Goal: Transaction & Acquisition: Purchase product/service

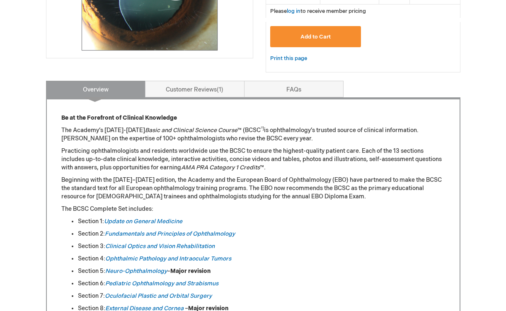
scroll to position [275, 0]
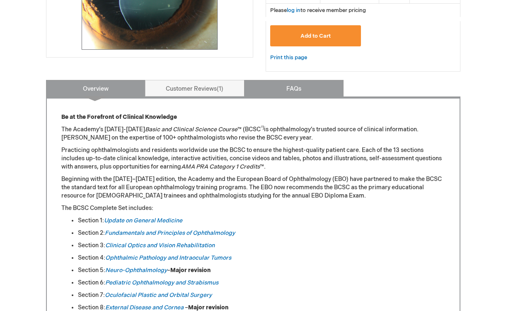
click at [272, 86] on link "FAQs" at bounding box center [294, 88] width 100 height 17
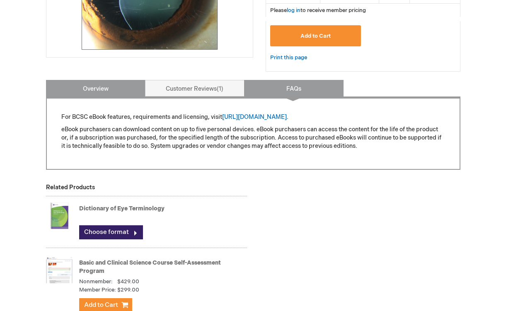
click at [124, 93] on link "Overview" at bounding box center [96, 88] width 100 height 17
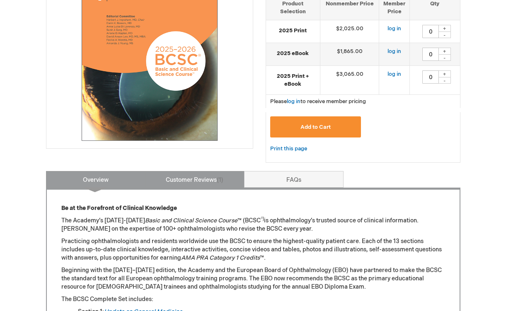
scroll to position [182, 0]
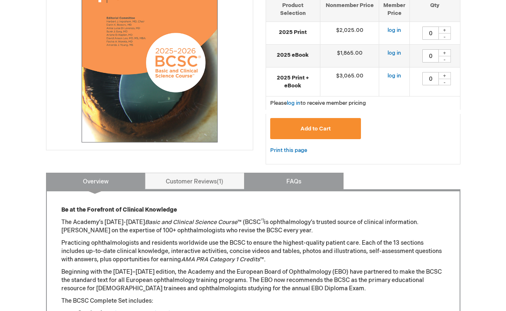
click at [251, 177] on link "FAQs" at bounding box center [294, 181] width 100 height 17
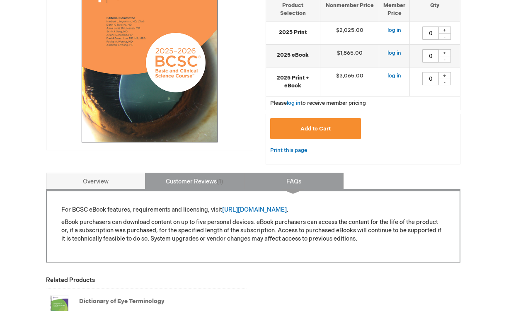
click at [233, 178] on link "Customer Reviews 1" at bounding box center [195, 181] width 100 height 17
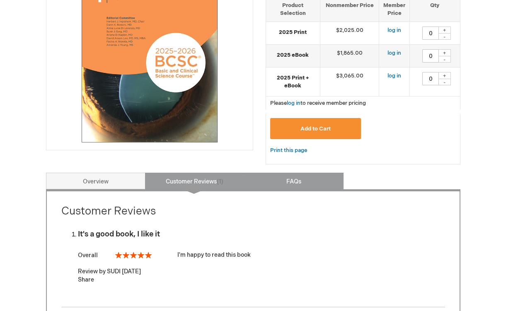
click at [248, 183] on link "FAQs" at bounding box center [294, 181] width 100 height 17
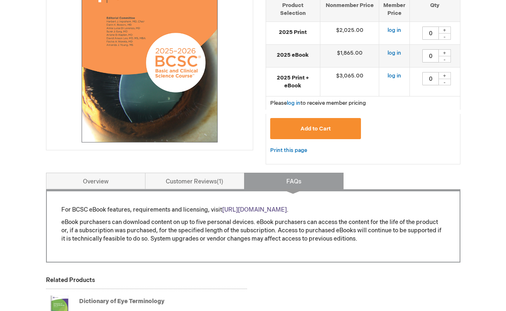
click at [248, 209] on link "[URL][DOMAIN_NAME]" at bounding box center [254, 209] width 65 height 7
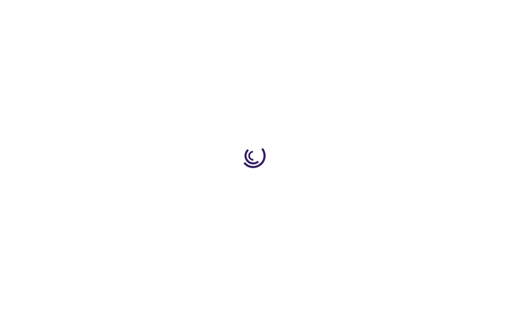
type input "0"
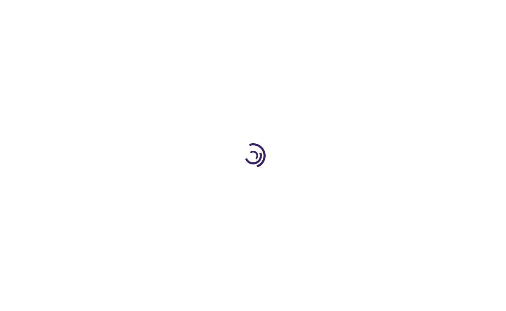
type input "0"
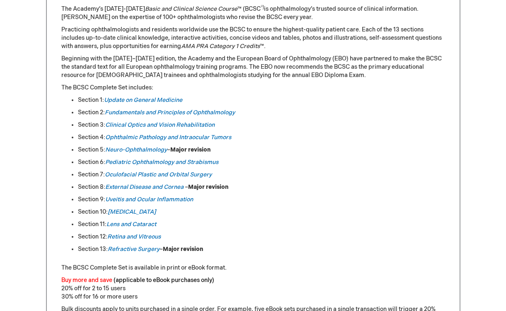
scroll to position [407, 0]
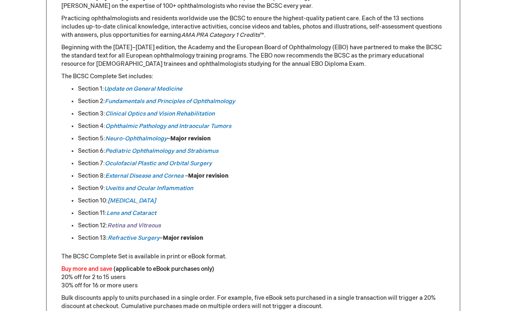
click at [148, 224] on link "Retina and Vitreous" at bounding box center [133, 225] width 53 height 7
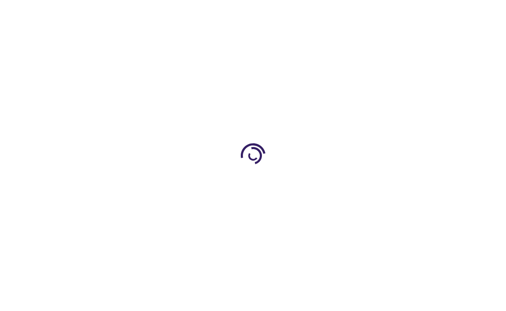
type input "0"
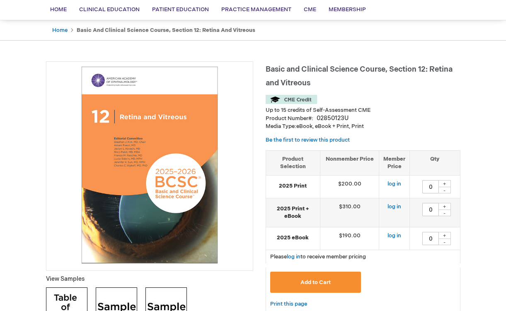
scroll to position [57, 0]
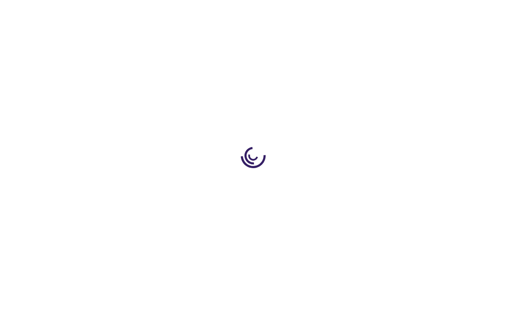
type input "0"
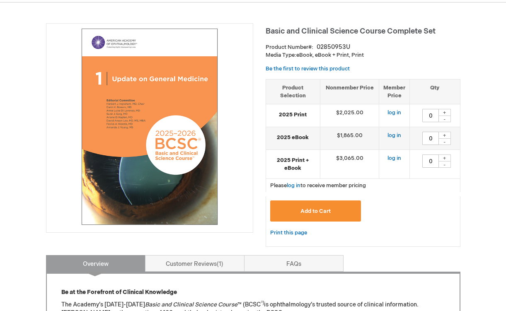
scroll to position [95, 0]
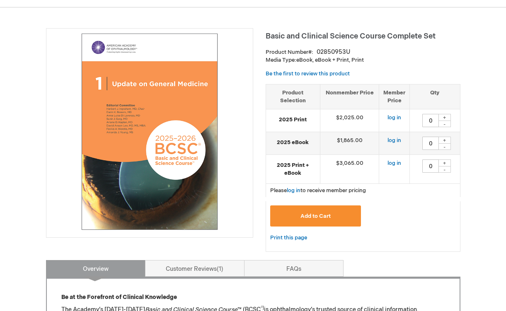
click at [444, 117] on div "+" at bounding box center [445, 117] width 12 height 7
type input "2"
click at [396, 118] on link "log in" at bounding box center [395, 117] width 14 height 7
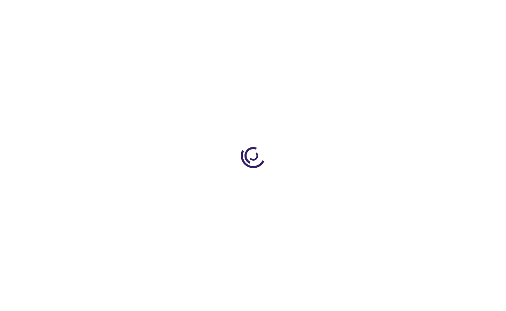
type input "0"
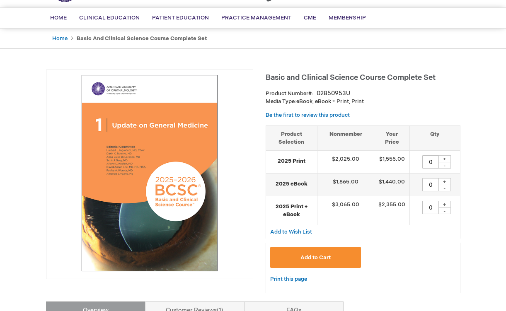
scroll to position [51, 0]
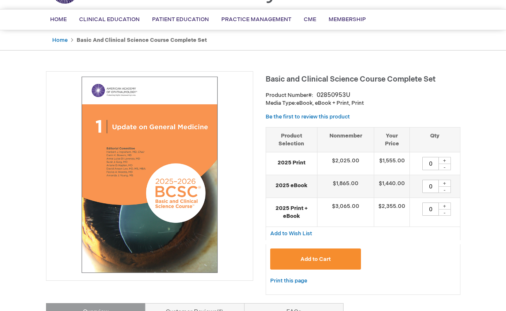
click at [449, 161] on div "+" at bounding box center [445, 160] width 12 height 7
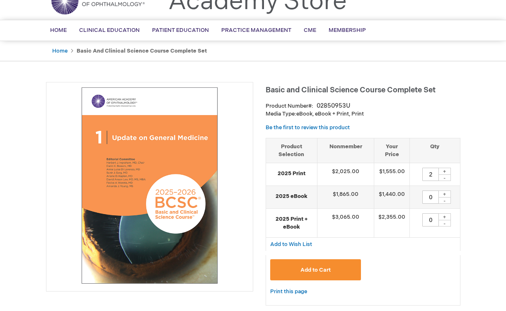
scroll to position [37, 0]
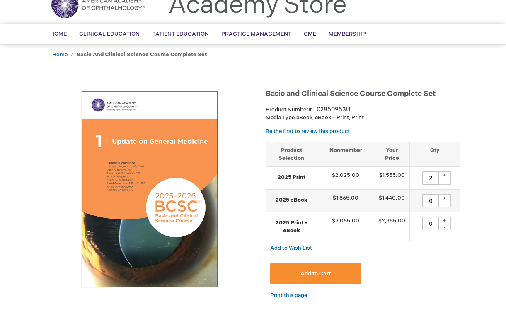
click at [445, 177] on div "+" at bounding box center [445, 175] width 12 height 7
click at [445, 182] on div "-" at bounding box center [445, 181] width 12 height 7
type input "1"
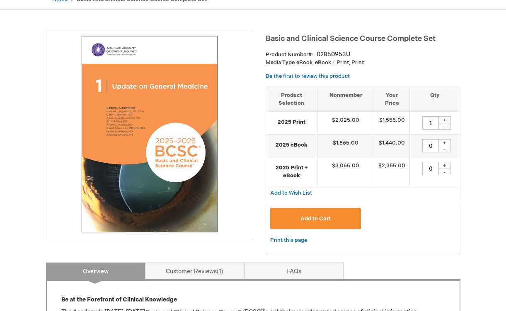
scroll to position [113, 0]
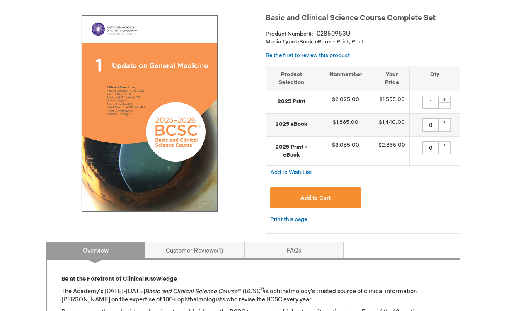
click at [335, 194] on button "Add to Cart" at bounding box center [315, 197] width 91 height 21
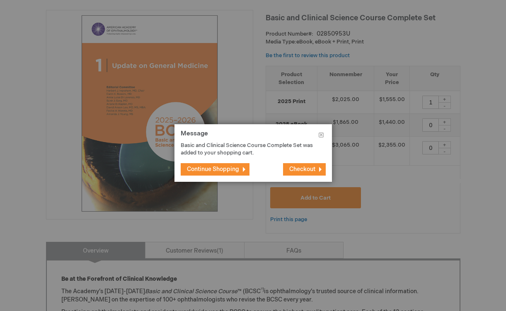
click at [231, 170] on span "Continue Shopping" at bounding box center [213, 169] width 52 height 7
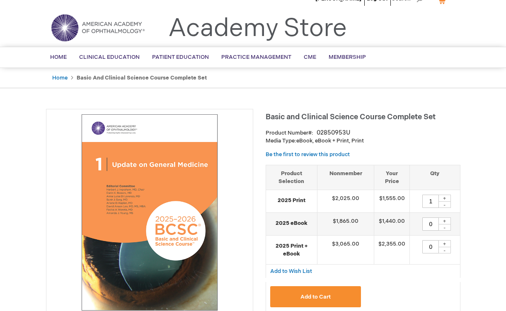
scroll to position [0, 0]
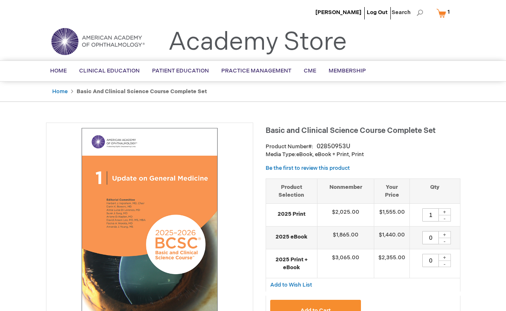
click at [440, 17] on link "My Cart 1 1 items" at bounding box center [445, 13] width 20 height 15
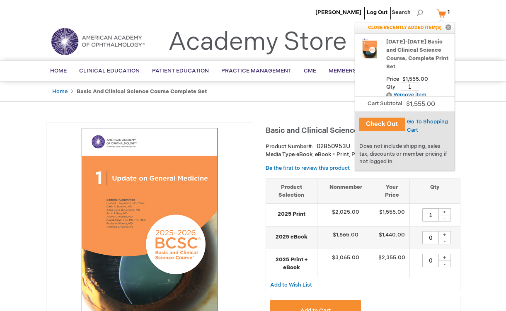
click at [387, 126] on button "Check Out" at bounding box center [383, 124] width 46 height 13
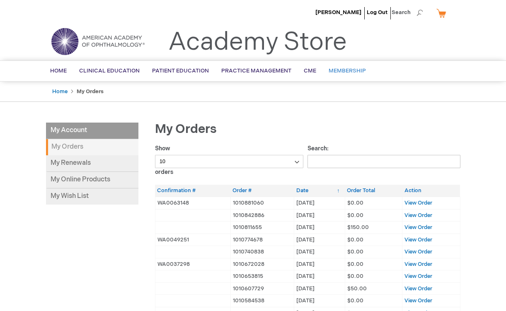
click at [334, 70] on span "Membership" at bounding box center [347, 71] width 37 height 7
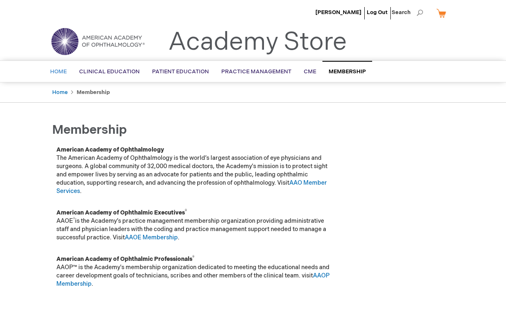
click at [59, 72] on span "Home" at bounding box center [58, 71] width 17 height 7
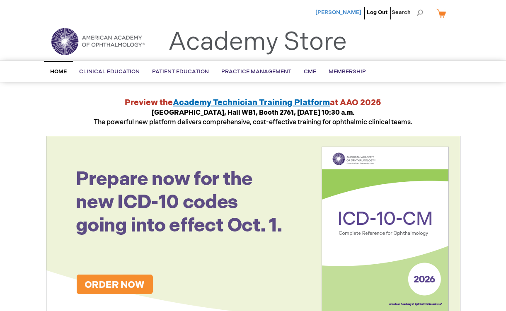
click at [342, 10] on span "[PERSON_NAME]" at bounding box center [339, 12] width 46 height 7
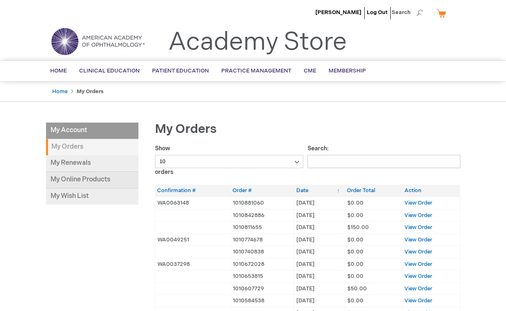
click at [109, 179] on link "My Online Products" at bounding box center [92, 180] width 92 height 17
click at [73, 167] on link "My Renewals" at bounding box center [92, 163] width 92 height 17
click at [308, 78] on link "CME" at bounding box center [310, 71] width 25 height 20
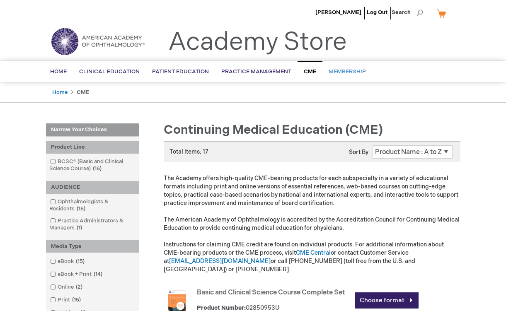
click at [335, 75] on link "Membership" at bounding box center [348, 72] width 50 height 20
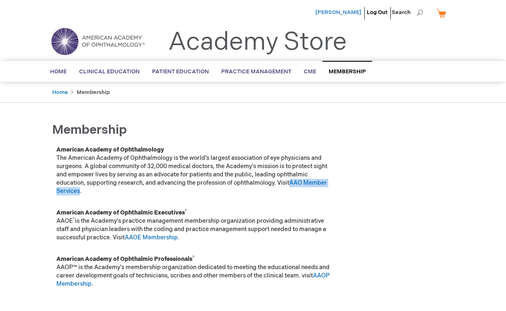
click at [352, 13] on span "[PERSON_NAME]" at bounding box center [339, 12] width 46 height 7
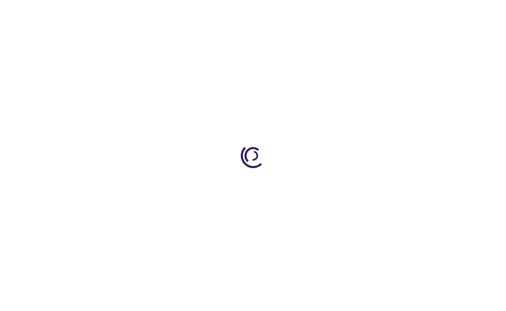
type input "0"
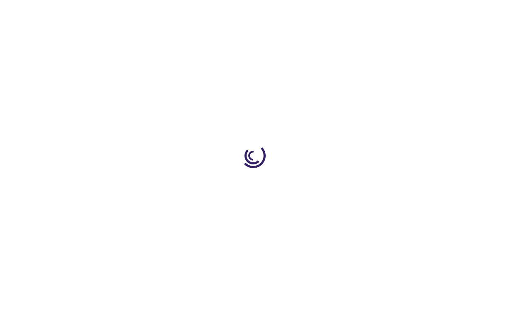
select select "US"
select select "12"
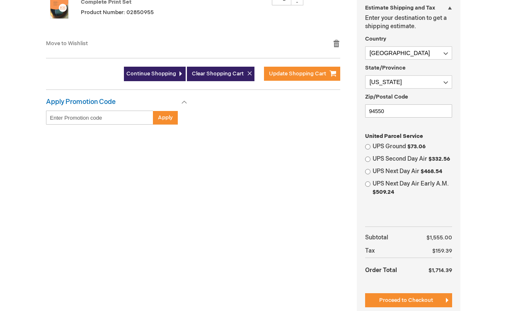
scroll to position [247, 0]
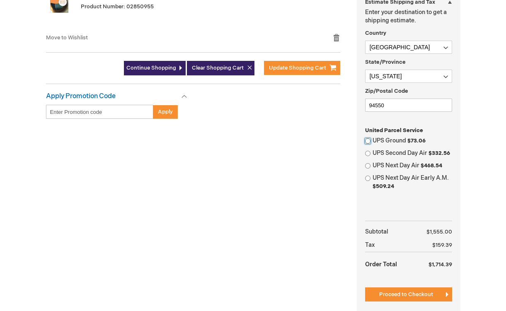
click at [368, 141] on input "UPS Ground $73.06" at bounding box center [367, 140] width 5 height 5
radio input "true"
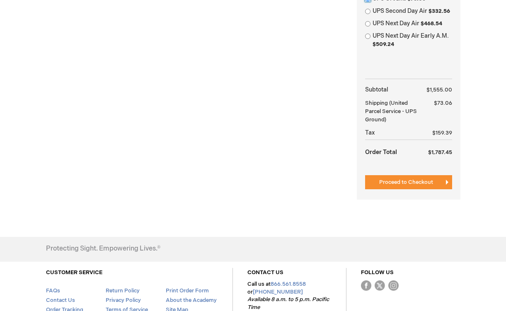
scroll to position [396, 0]
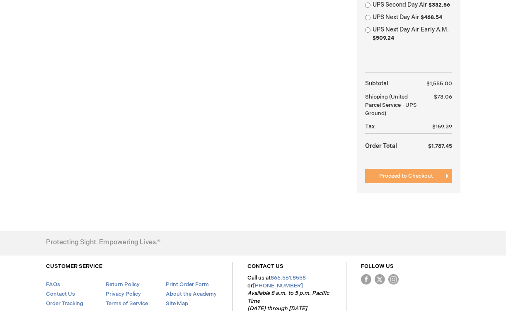
click at [381, 181] on button "Proceed to Checkout" at bounding box center [408, 176] width 87 height 14
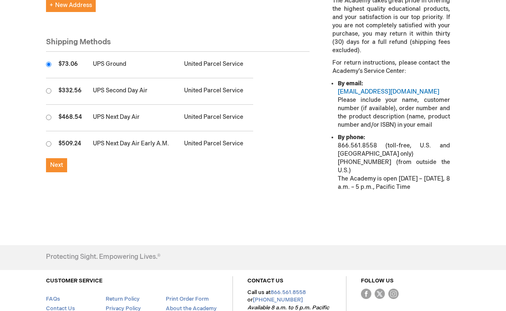
scroll to position [341, 0]
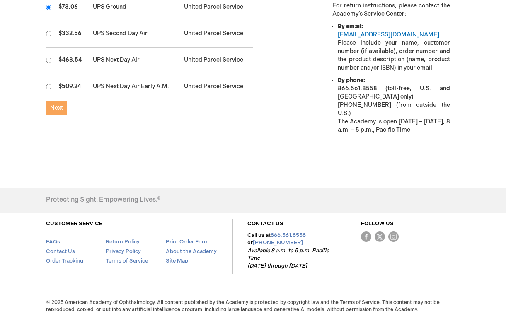
click at [63, 113] on button "Next" at bounding box center [56, 108] width 21 height 14
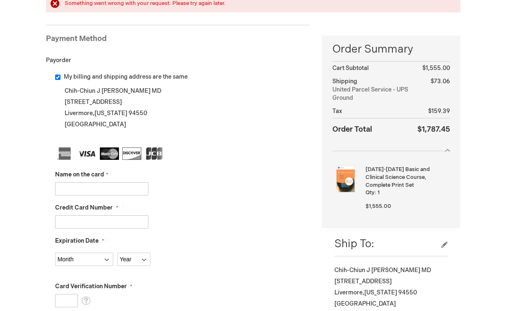
scroll to position [136, 0]
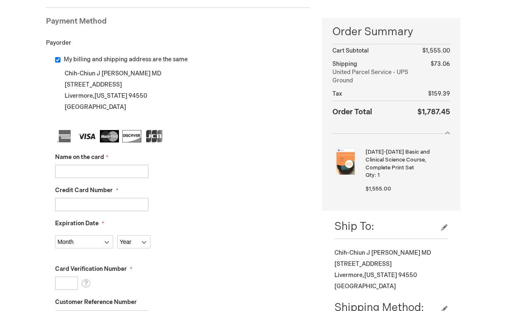
click at [120, 171] on input "Name on the card" at bounding box center [101, 171] width 93 height 13
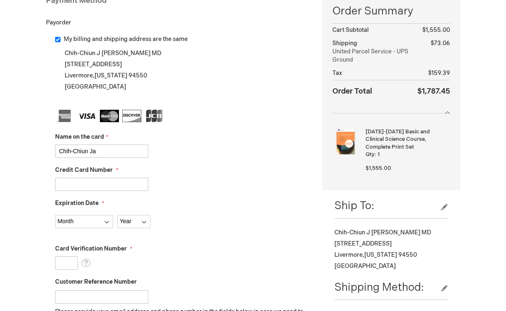
scroll to position [136, 0]
type input "[PERSON_NAME] [PERSON_NAME]"
